Goal: Check status: Check status

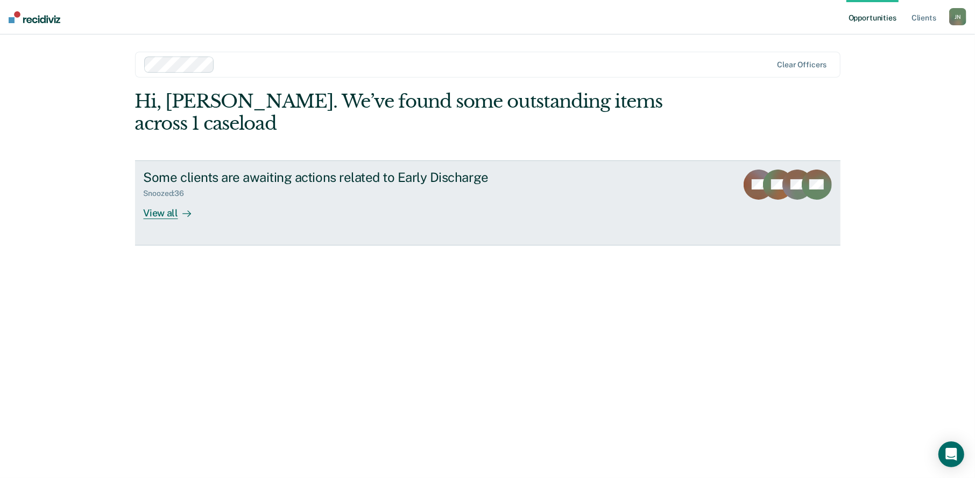
click at [165, 198] on div "View all" at bounding box center [174, 208] width 60 height 21
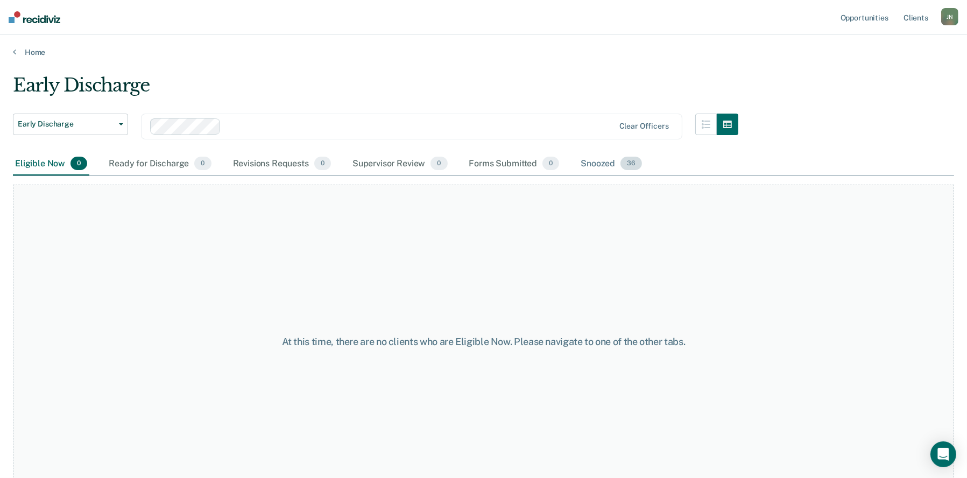
click at [612, 162] on div "Snoozed 36" at bounding box center [611, 164] width 66 height 24
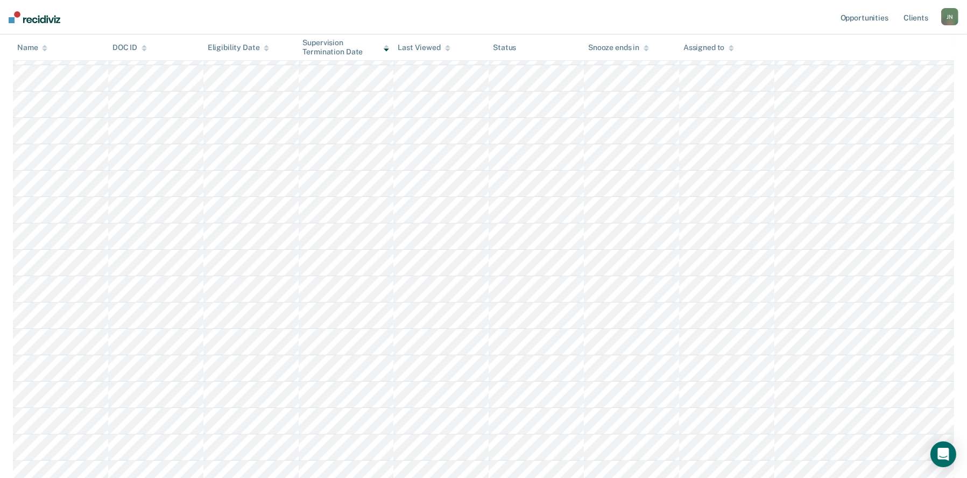
scroll to position [323, 0]
